Goal: Task Accomplishment & Management: Manage account settings

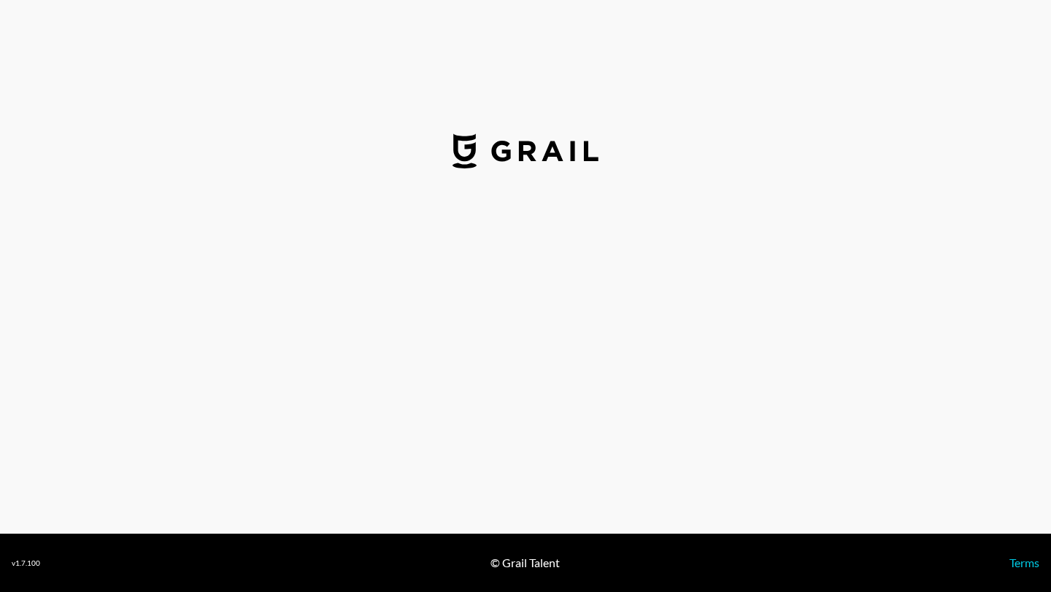
select select "USD"
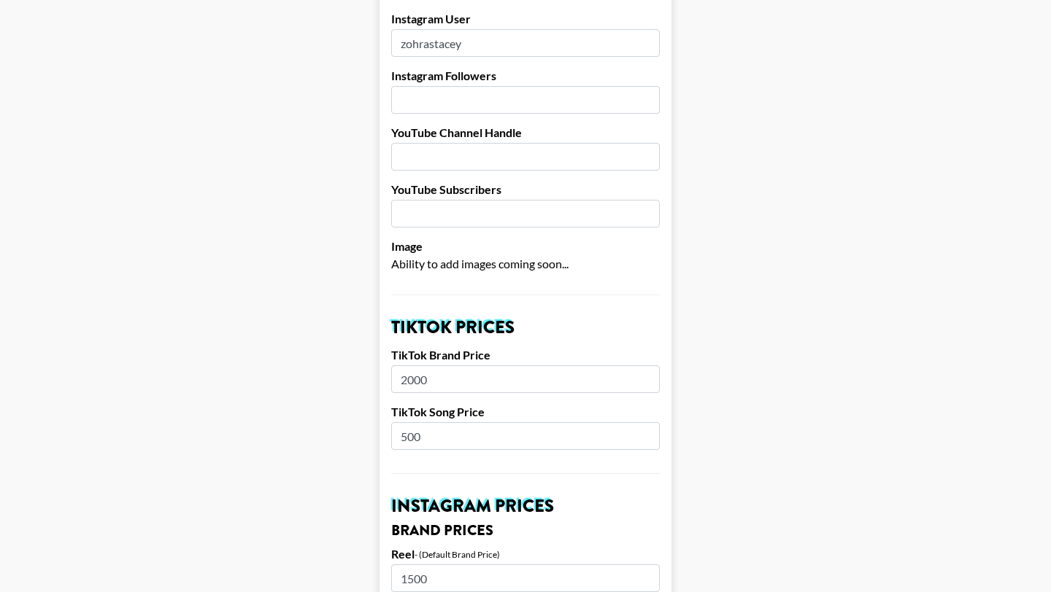
scroll to position [250, 0]
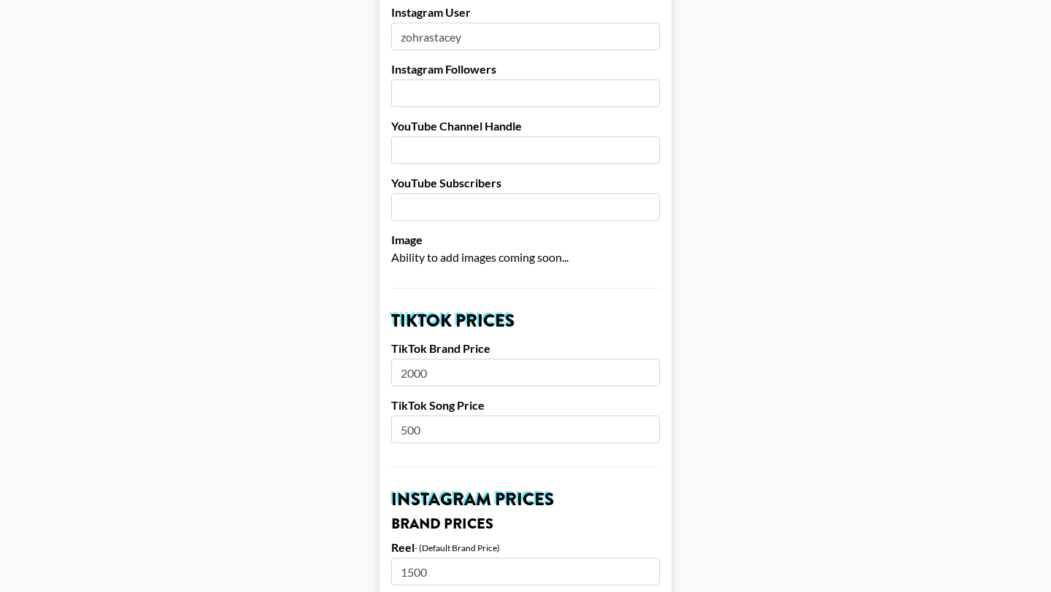
click at [405, 416] on input "500" at bounding box center [525, 430] width 268 height 28
type input "600"
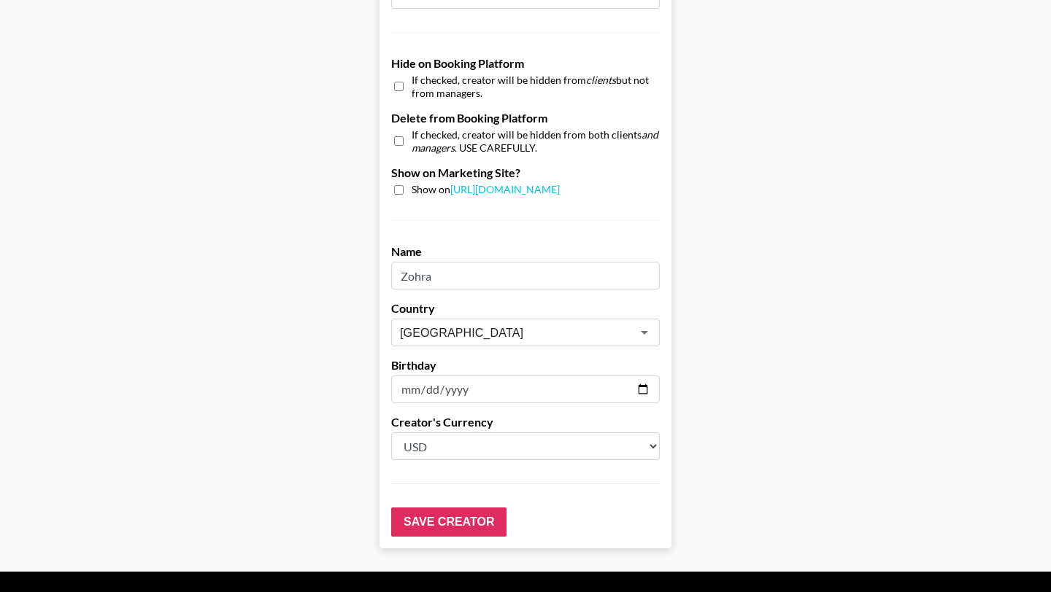
scroll to position [1387, 0]
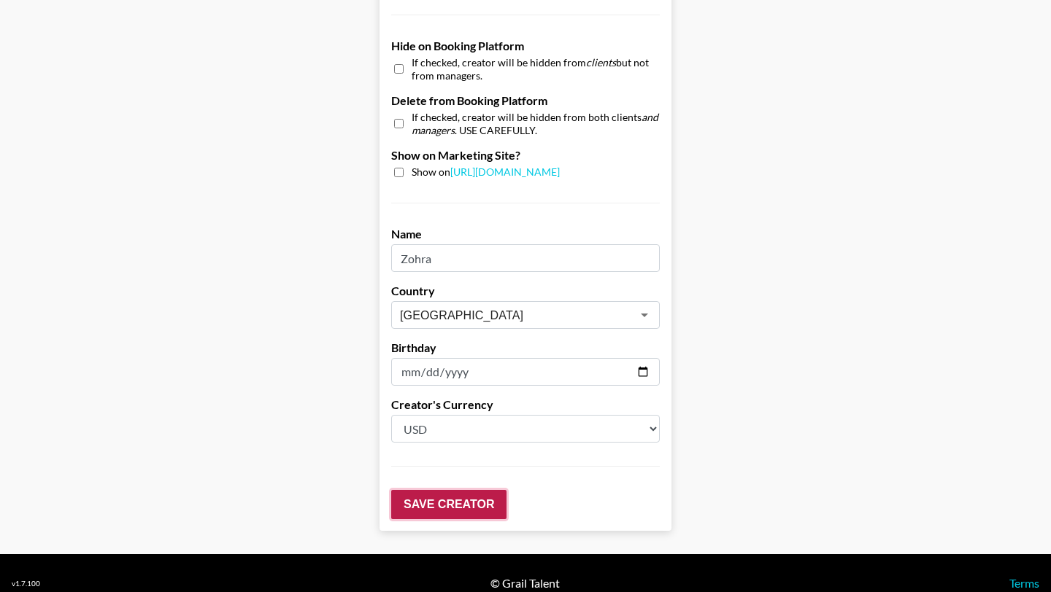
click at [415, 490] on input "Save Creator" at bounding box center [448, 504] width 115 height 29
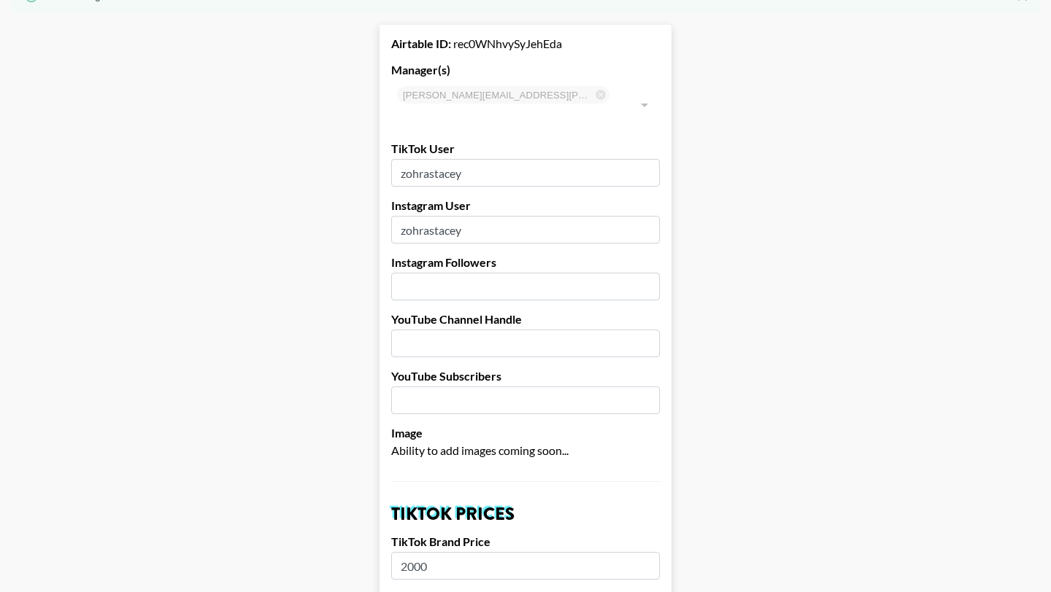
scroll to position [0, 0]
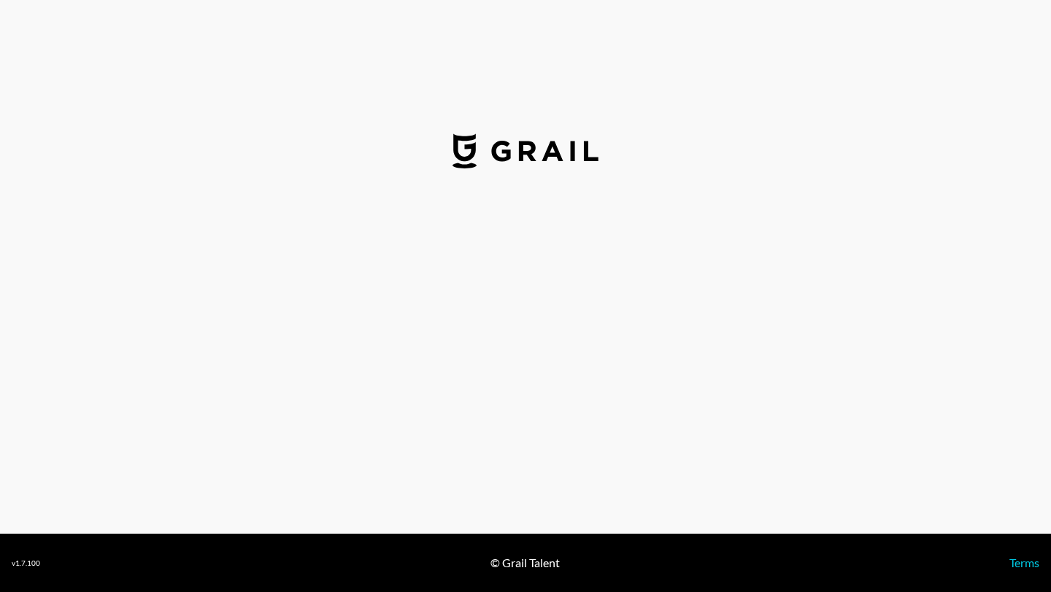
select select "USD"
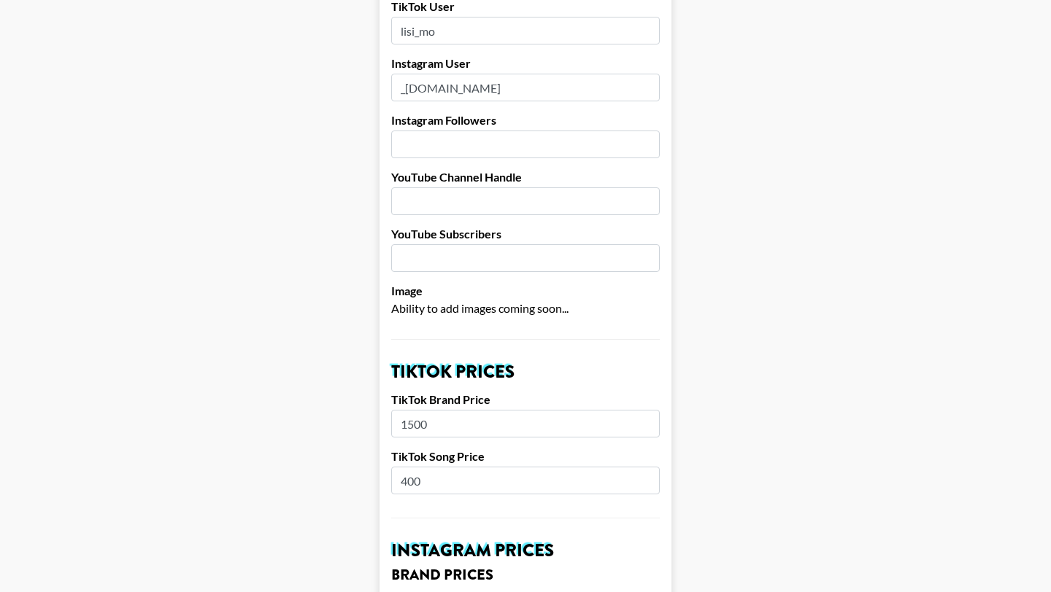
scroll to position [200, 0]
click at [407, 466] on input "400" at bounding box center [525, 480] width 268 height 28
type input "500"
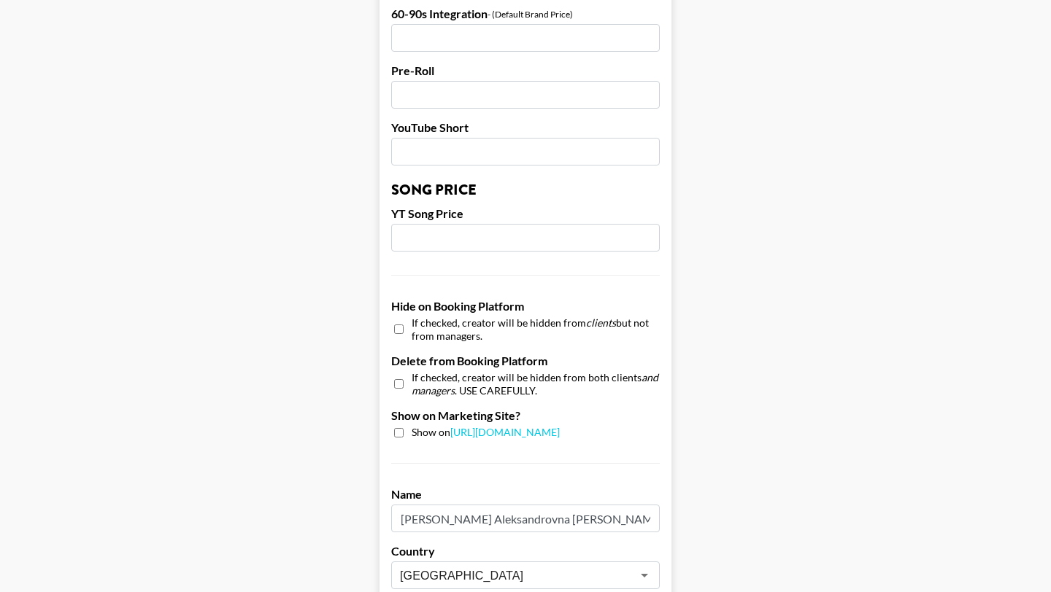
scroll to position [1387, 0]
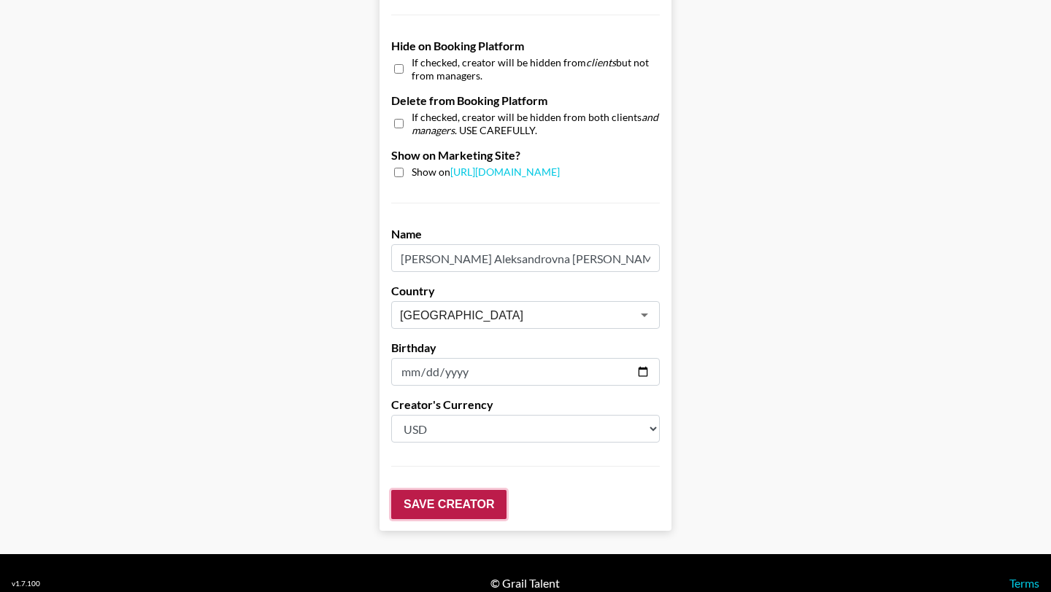
click at [446, 490] on input "Save Creator" at bounding box center [448, 504] width 115 height 29
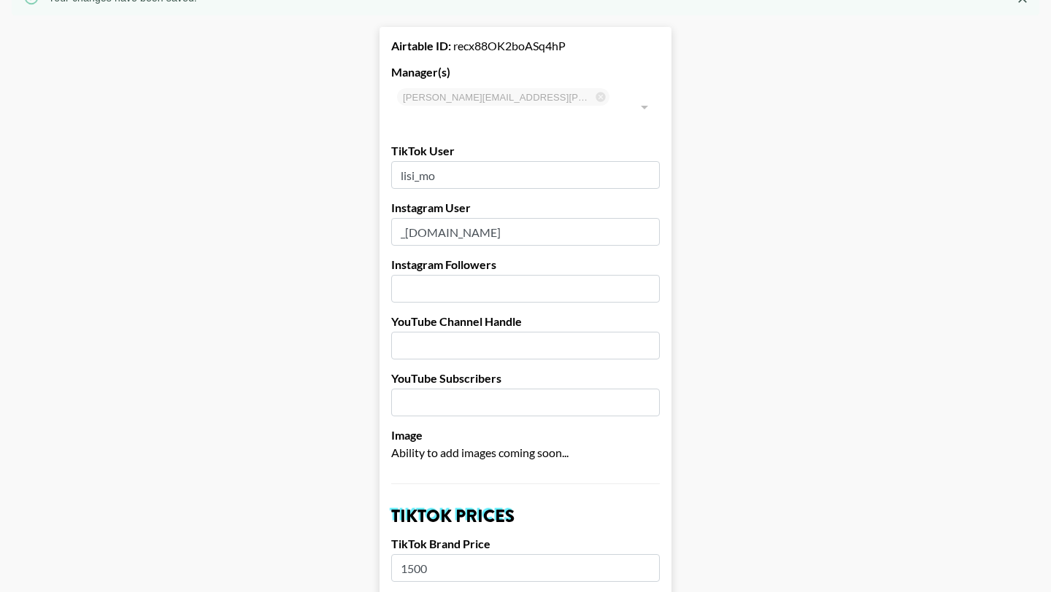
scroll to position [0, 0]
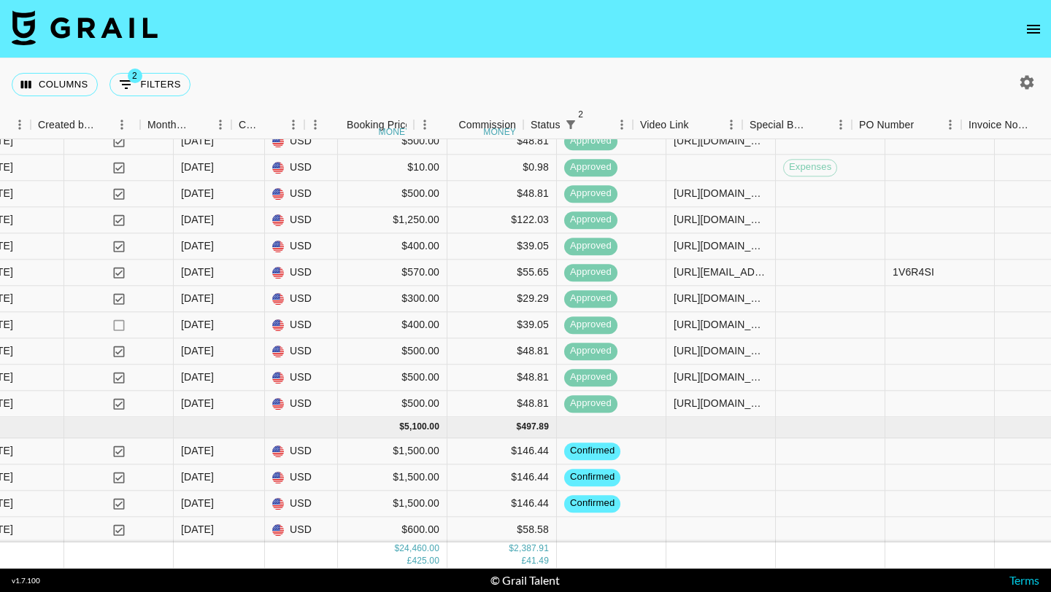
scroll to position [814, 946]
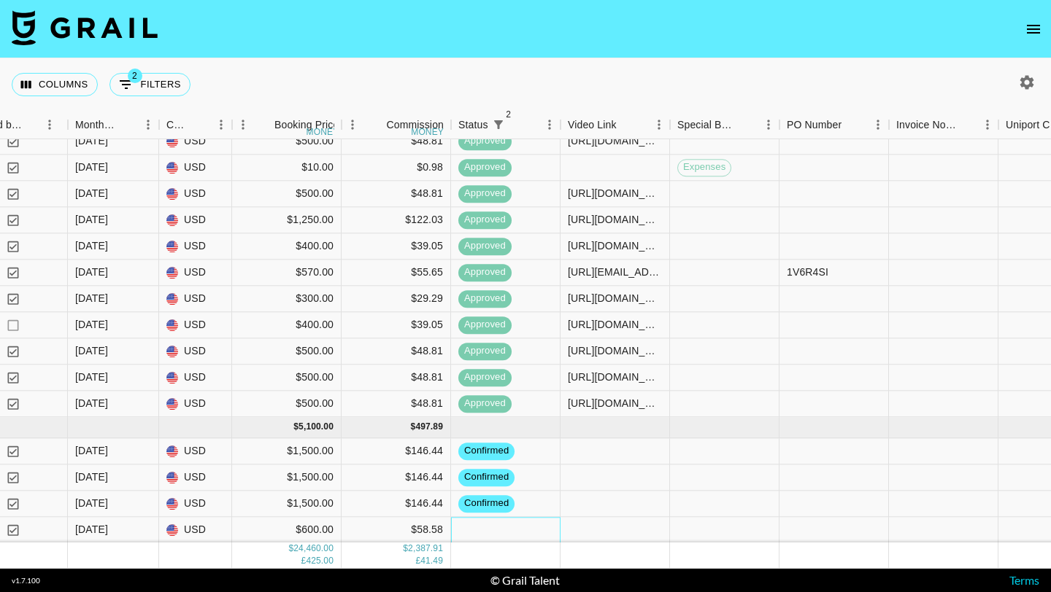
click at [475, 527] on div at bounding box center [505, 530] width 109 height 26
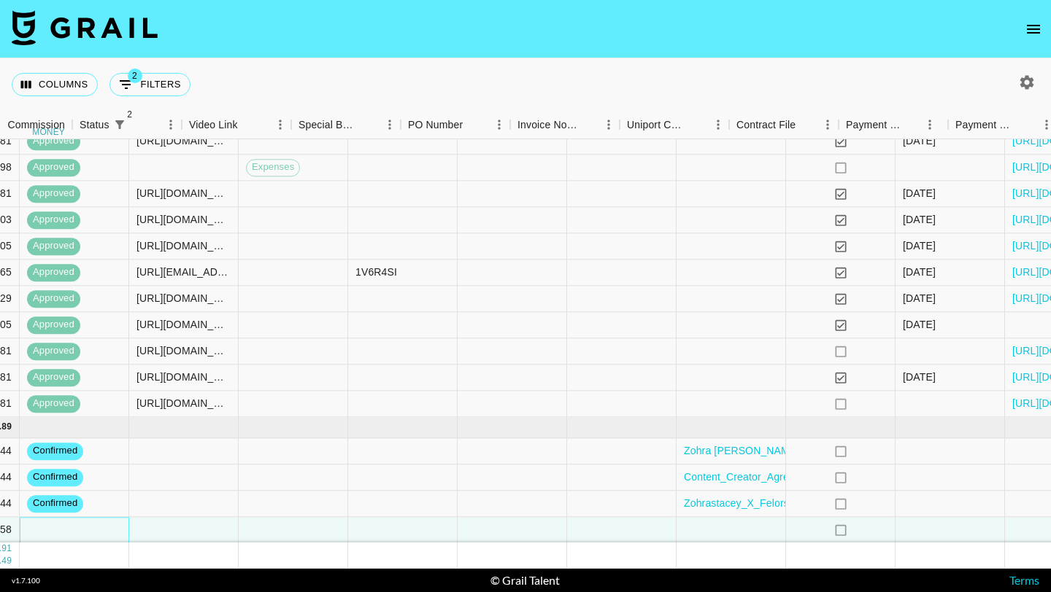
scroll to position [814, 1499]
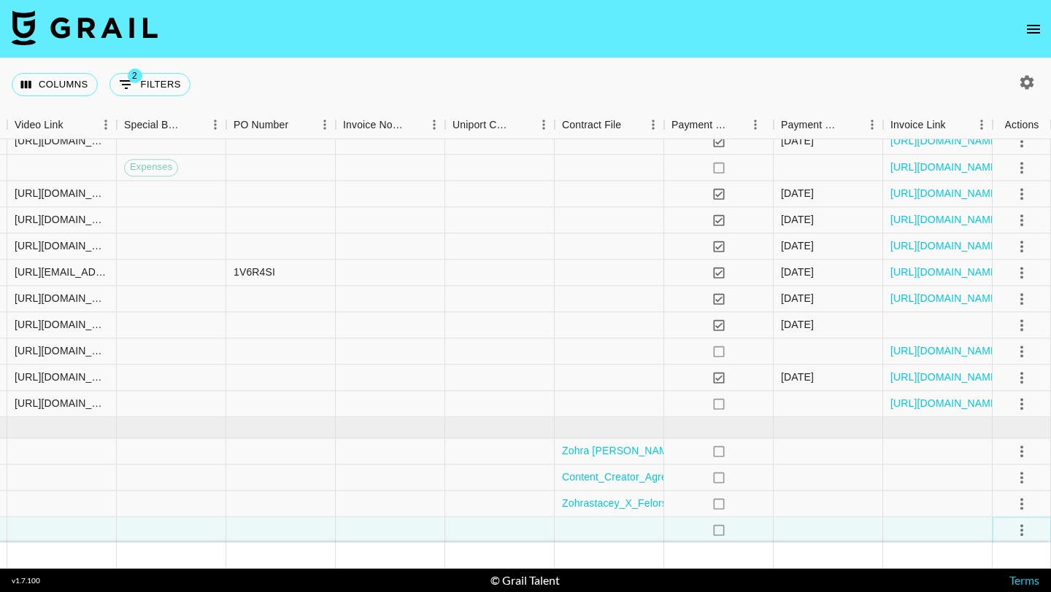
click at [1019, 527] on icon "select merge strategy" at bounding box center [1022, 531] width 18 height 18
click at [993, 392] on li "Confirm" at bounding box center [1003, 394] width 95 height 26
click at [818, 534] on div at bounding box center [827, 530] width 109 height 26
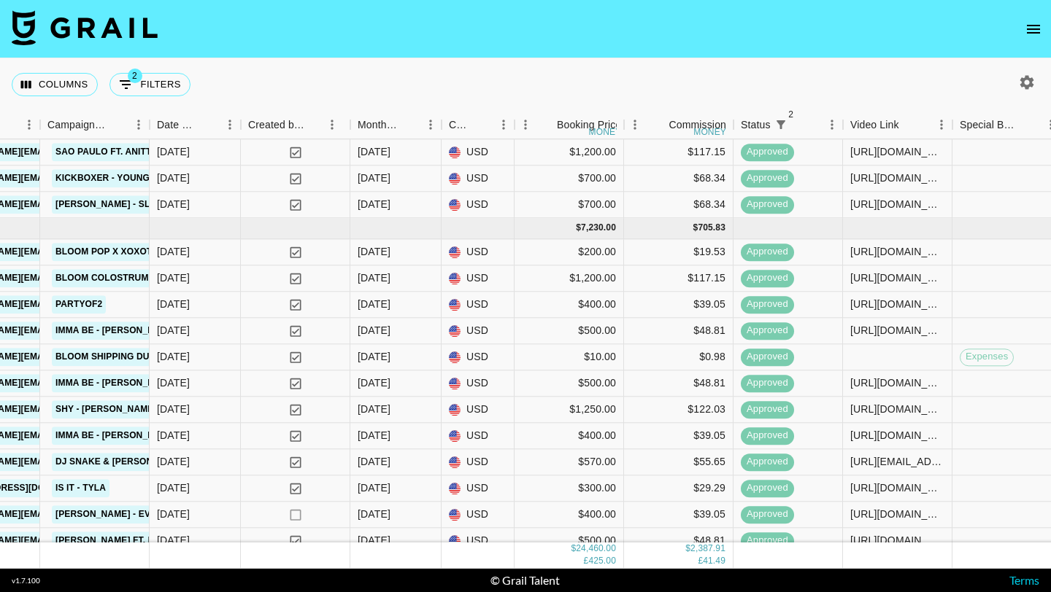
scroll to position [814, 664]
